Goal: Information Seeking & Learning: Find specific fact

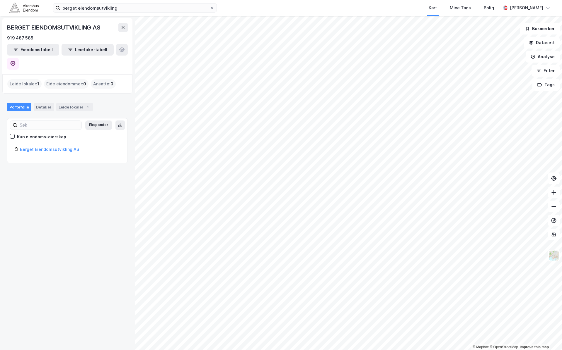
drag, startPoint x: 61, startPoint y: 207, endPoint x: 68, endPoint y: 175, distance: 33.2
click at [61, 207] on div "BERGET EIENDOMSUTVIKLING AS 919 487 585 Eiendomstabell Leietakertabell Leide lo…" at bounding box center [67, 183] width 135 height 335
drag, startPoint x: 68, startPoint y: 175, endPoint x: 70, endPoint y: 178, distance: 4.1
click at [69, 178] on div "BERGET EIENDOMSUTVIKLING AS 919 487 585 Eiendomstabell Leietakertabell Leide lo…" at bounding box center [67, 183] width 135 height 335
click at [161, 1] on div "berget eiendomsutvikling Kart Mine Tags Bolig [PERSON_NAME]" at bounding box center [281, 8] width 562 height 16
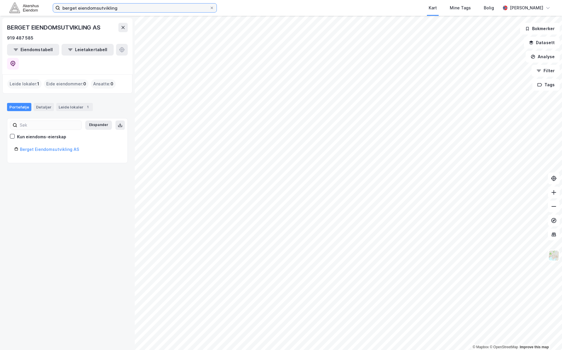
click at [160, 4] on input "berget eiendomsutvikling" at bounding box center [134, 8] width 149 height 9
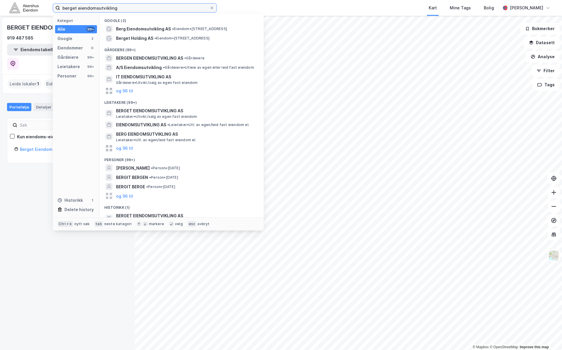
click at [160, 4] on input "berget eiendomsutvikling" at bounding box center [134, 8] width 149 height 9
type input "berghagan nord eiendom"
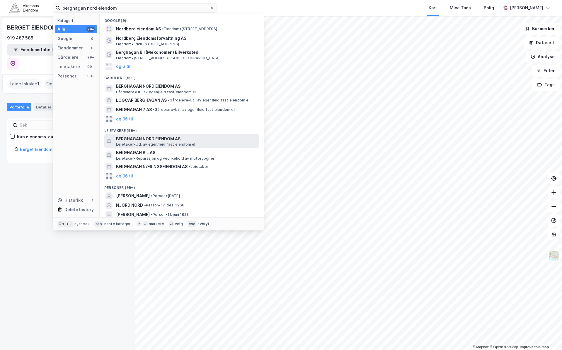
click at [131, 140] on span "BERGHAGAN NORD EIENDOM AS" at bounding box center [186, 139] width 141 height 7
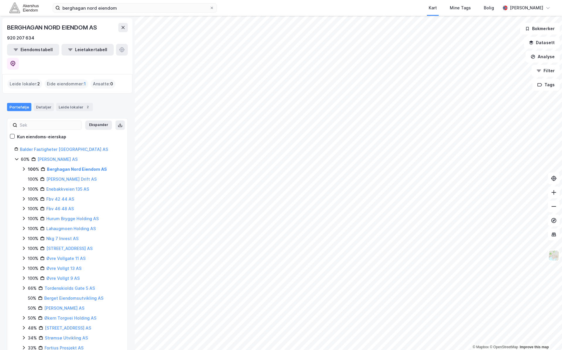
click at [23, 167] on icon at bounding box center [23, 169] width 5 height 5
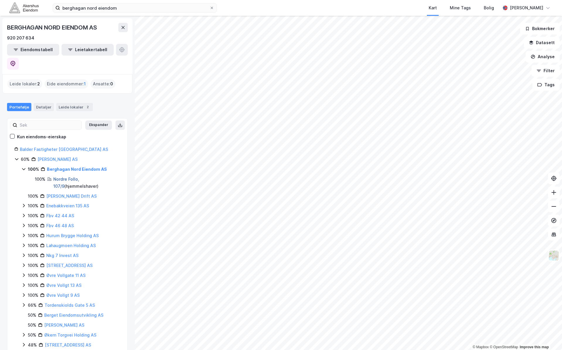
click at [57, 177] on link "Nordre Follo, 107/9" at bounding box center [66, 183] width 26 height 12
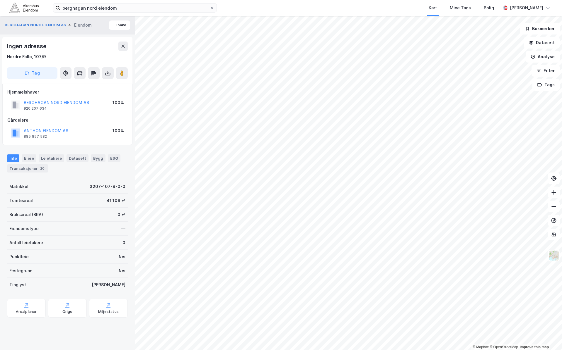
click at [312, 11] on div "berghagan nord eiendom Kart Mine Tags Bolig [PERSON_NAME] © Mapbox © OpenStreet…" at bounding box center [281, 175] width 562 height 350
click at [552, 252] on img at bounding box center [553, 255] width 11 height 11
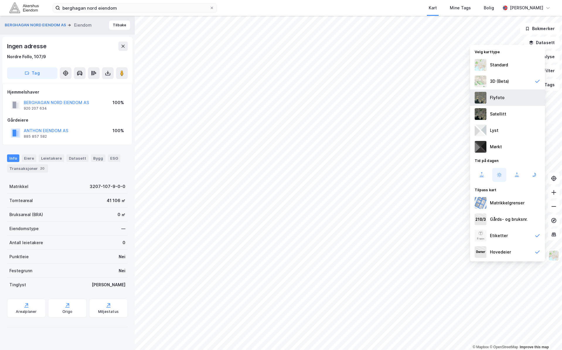
click at [507, 98] on div "Flyfoto" at bounding box center [507, 98] width 75 height 16
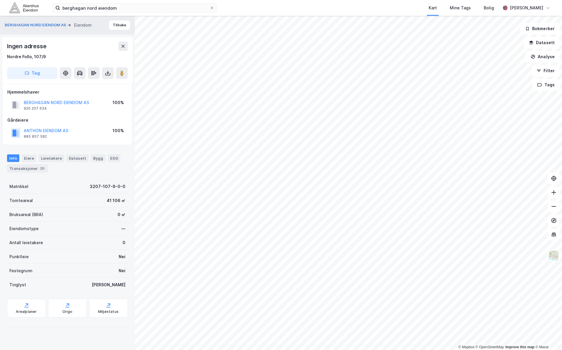
click at [382, 8] on div "berghagan nord eiendom Kart Mine Tags Bolig [PERSON_NAME] © Mapbox © OpenStreet…" at bounding box center [281, 175] width 562 height 350
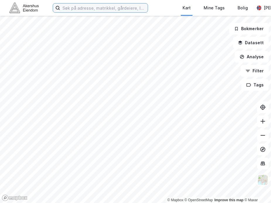
click at [112, 8] on input at bounding box center [104, 8] width 88 height 9
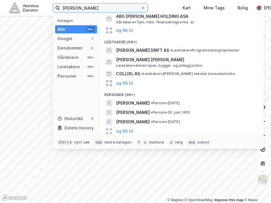
scroll to position [52, 0]
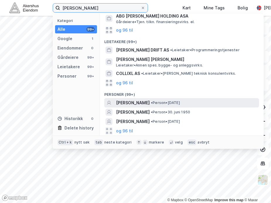
type input "[PERSON_NAME]"
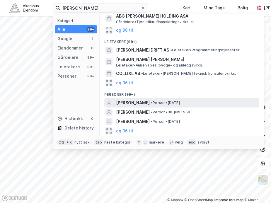
click at [217, 104] on div "[PERSON_NAME] • Person • [DATE]" at bounding box center [187, 102] width 142 height 7
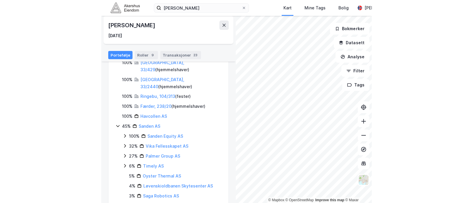
scroll to position [44, 0]
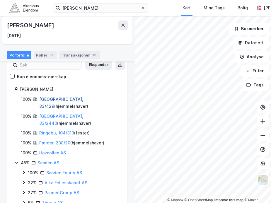
click at [49, 99] on link "[GEOGRAPHIC_DATA], 33/429" at bounding box center [61, 103] width 44 height 12
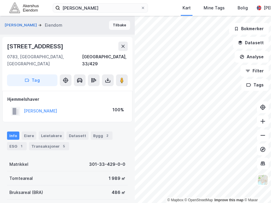
click at [109, 25] on button "Tilbake" at bounding box center [119, 24] width 21 height 9
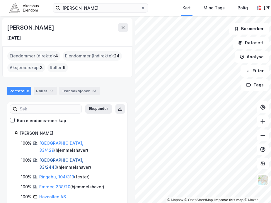
click at [62, 158] on link "[GEOGRAPHIC_DATA], 33/2440" at bounding box center [61, 164] width 44 height 12
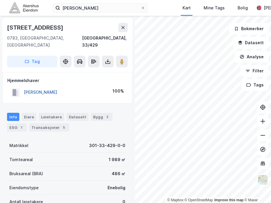
click at [0, 0] on button "[PERSON_NAME]" at bounding box center [0, 0] width 0 height 0
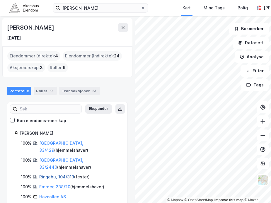
click at [57, 174] on link "Ringebu, 104/313" at bounding box center [56, 176] width 35 height 5
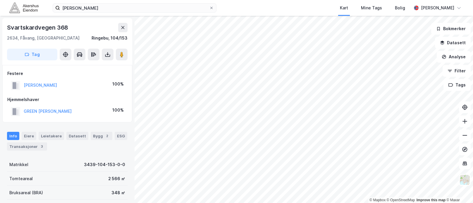
drag, startPoint x: 119, startPoint y: 1, endPoint x: 119, endPoint y: 7, distance: 5.9
click at [119, 1] on div "[PERSON_NAME] Kart Mine Tags [PERSON_NAME]" at bounding box center [236, 8] width 473 height 16
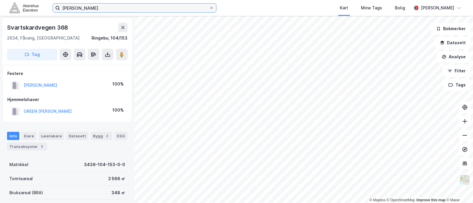
click at [119, 7] on input "[PERSON_NAME]" at bounding box center [134, 8] width 149 height 9
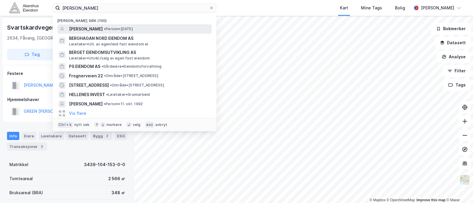
click at [133, 28] on span "• Person • [DATE]" at bounding box center [118, 29] width 29 height 5
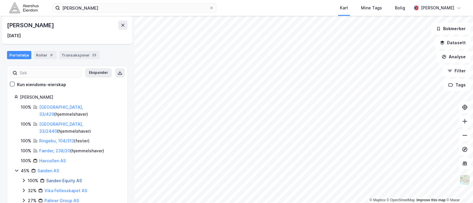
scroll to position [37, 0]
click at [63, 148] on link "Færder, 238/20" at bounding box center [54, 150] width 31 height 5
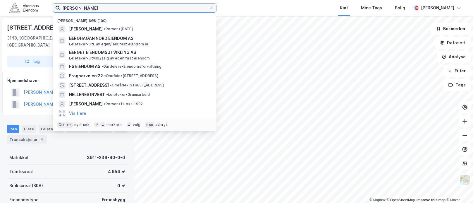
drag, startPoint x: 115, startPoint y: 8, endPoint x: 123, endPoint y: 35, distance: 27.9
click at [116, 8] on input "[PERSON_NAME]" at bounding box center [134, 8] width 149 height 9
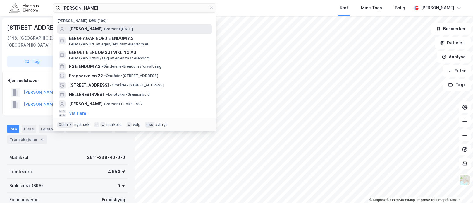
click at [114, 26] on div "[PERSON_NAME] • Person • [DATE]" at bounding box center [140, 28] width 142 height 7
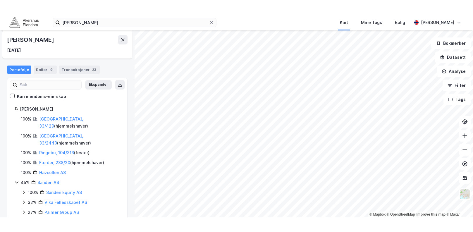
scroll to position [73, 0]
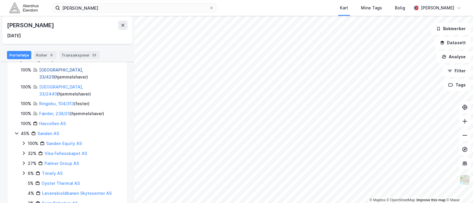
click at [54, 71] on link "[GEOGRAPHIC_DATA], 33/429" at bounding box center [61, 73] width 44 height 12
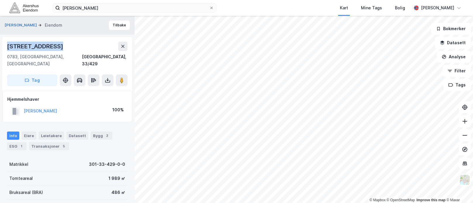
drag, startPoint x: 53, startPoint y: 48, endPoint x: 4, endPoint y: 50, distance: 49.5
click at [4, 50] on div "[STREET_ADDRESS], 33/429 Tag" at bounding box center [67, 64] width 130 height 54
copy div "[STREET_ADDRESS]"
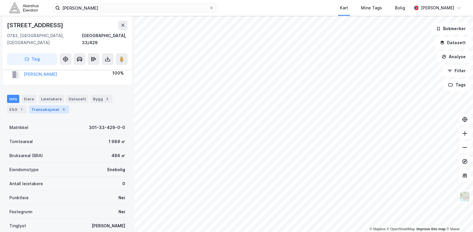
click at [53, 105] on div "Transaksjoner 5" at bounding box center [49, 109] width 40 height 8
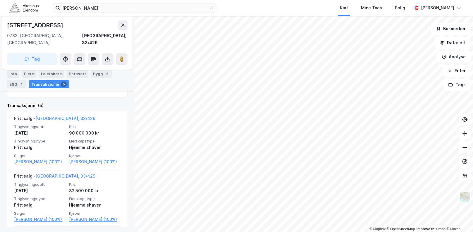
scroll to position [146, 0]
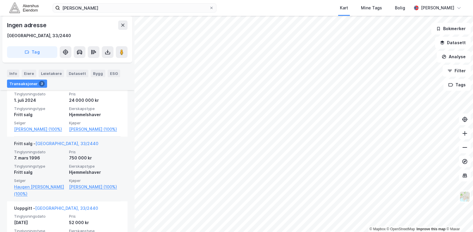
scroll to position [155, 0]
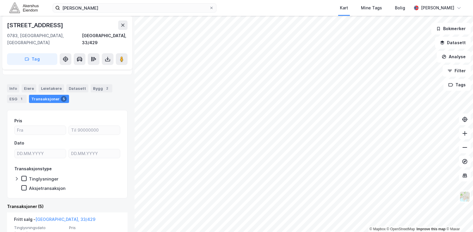
scroll to position [37, 0]
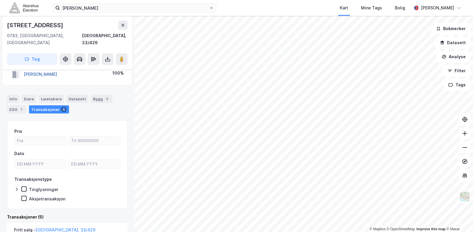
click at [0, 0] on button "[PERSON_NAME]" at bounding box center [0, 0] width 0 height 0
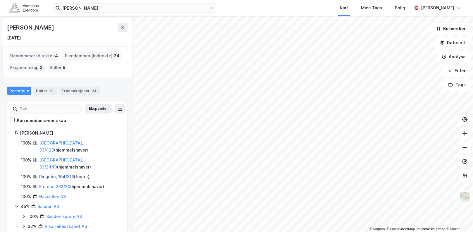
click at [70, 174] on link "Ringebu, 104/313" at bounding box center [56, 176] width 35 height 5
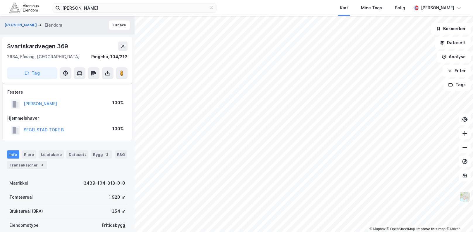
scroll to position [37, 0]
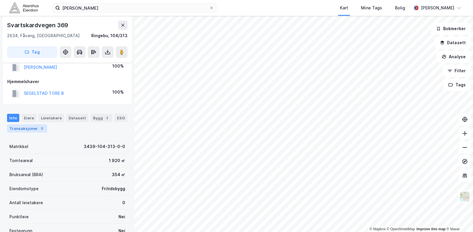
click at [45, 127] on div "Transaksjoner 3" at bounding box center [27, 128] width 40 height 8
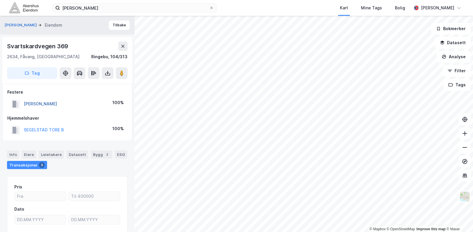
click at [0, 0] on button "[PERSON_NAME]" at bounding box center [0, 0] width 0 height 0
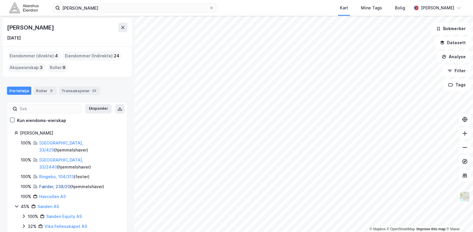
click at [47, 184] on link "Færder, 238/20" at bounding box center [54, 186] width 31 height 5
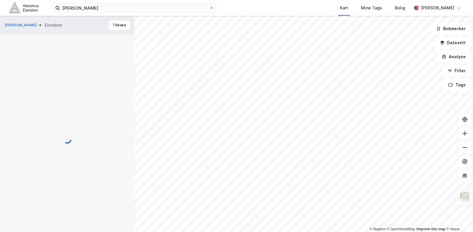
scroll to position [0, 0]
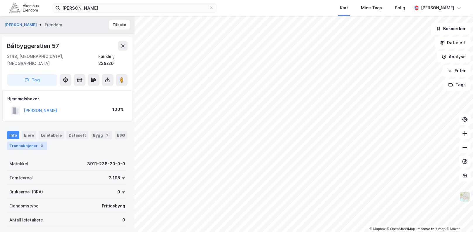
click at [45, 143] on div "3" at bounding box center [42, 146] width 6 height 6
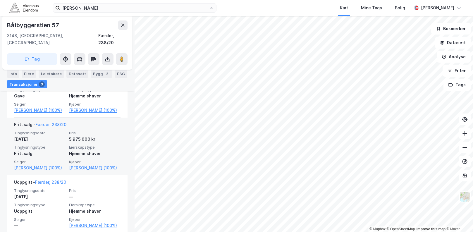
scroll to position [200, 0]
